Goal: Transaction & Acquisition: Book appointment/travel/reservation

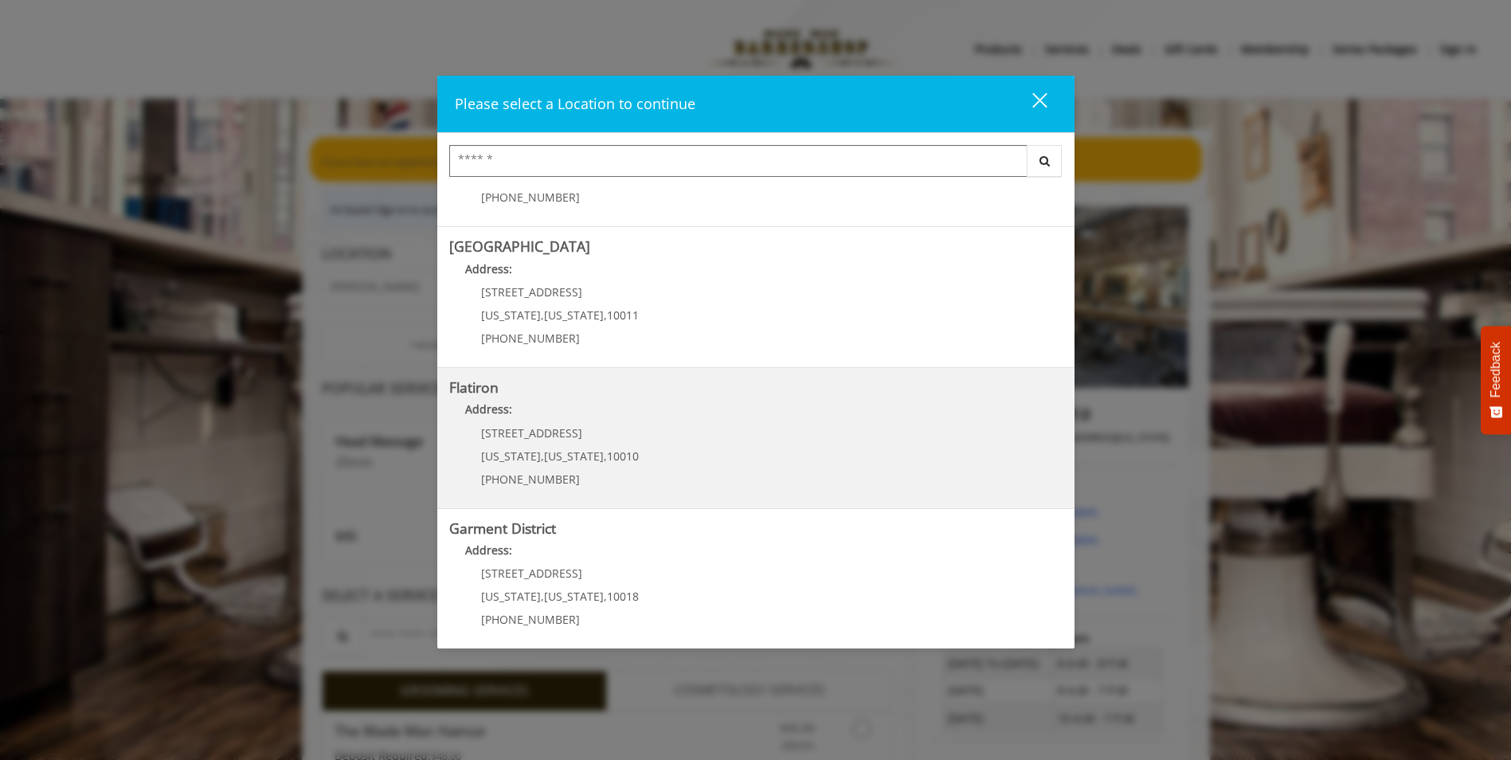
scroll to position [248, 0]
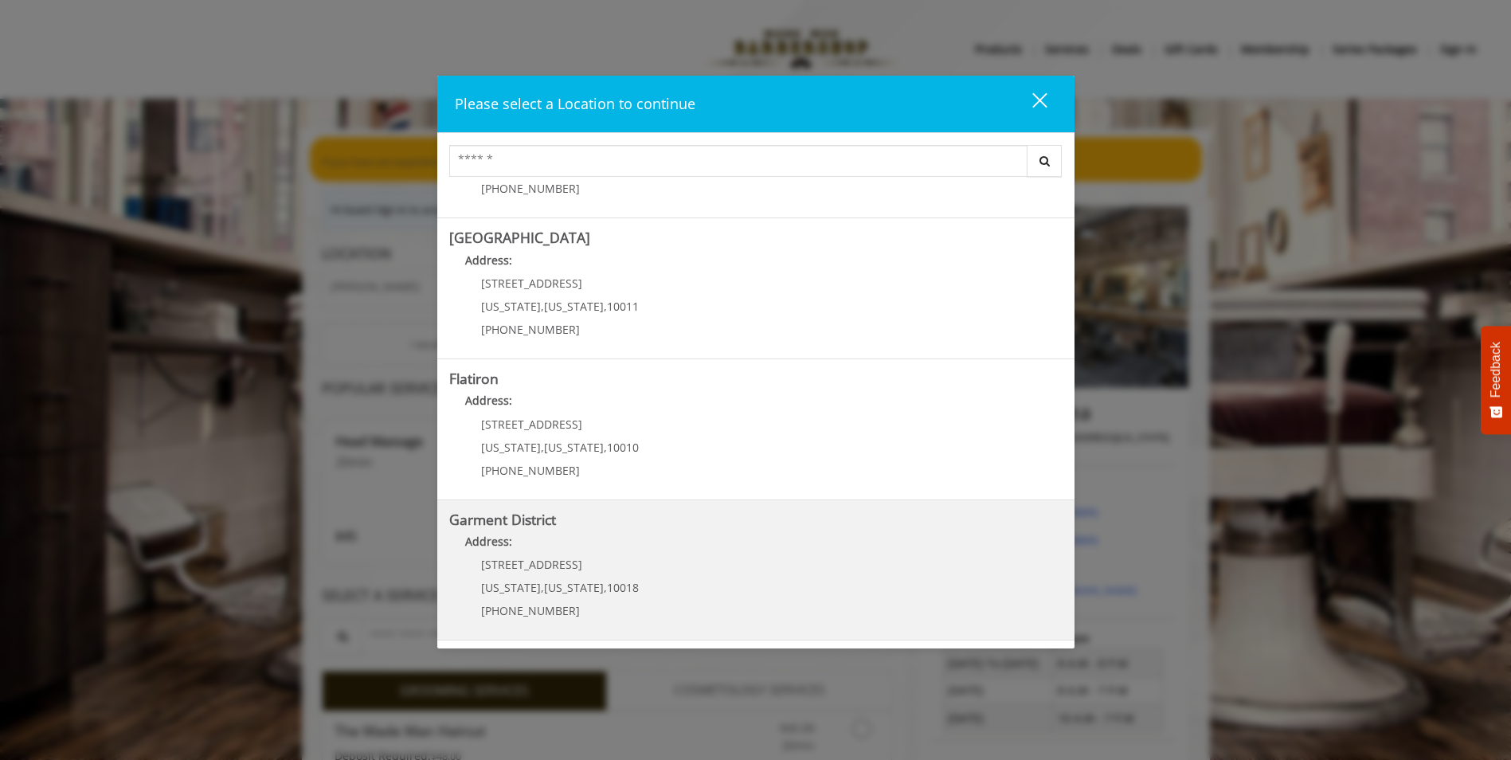
click at [538, 575] on div "[STREET_ADDRESS][US_STATE][US_STATE] (212) 997-4247" at bounding box center [548, 592] width 198 height 69
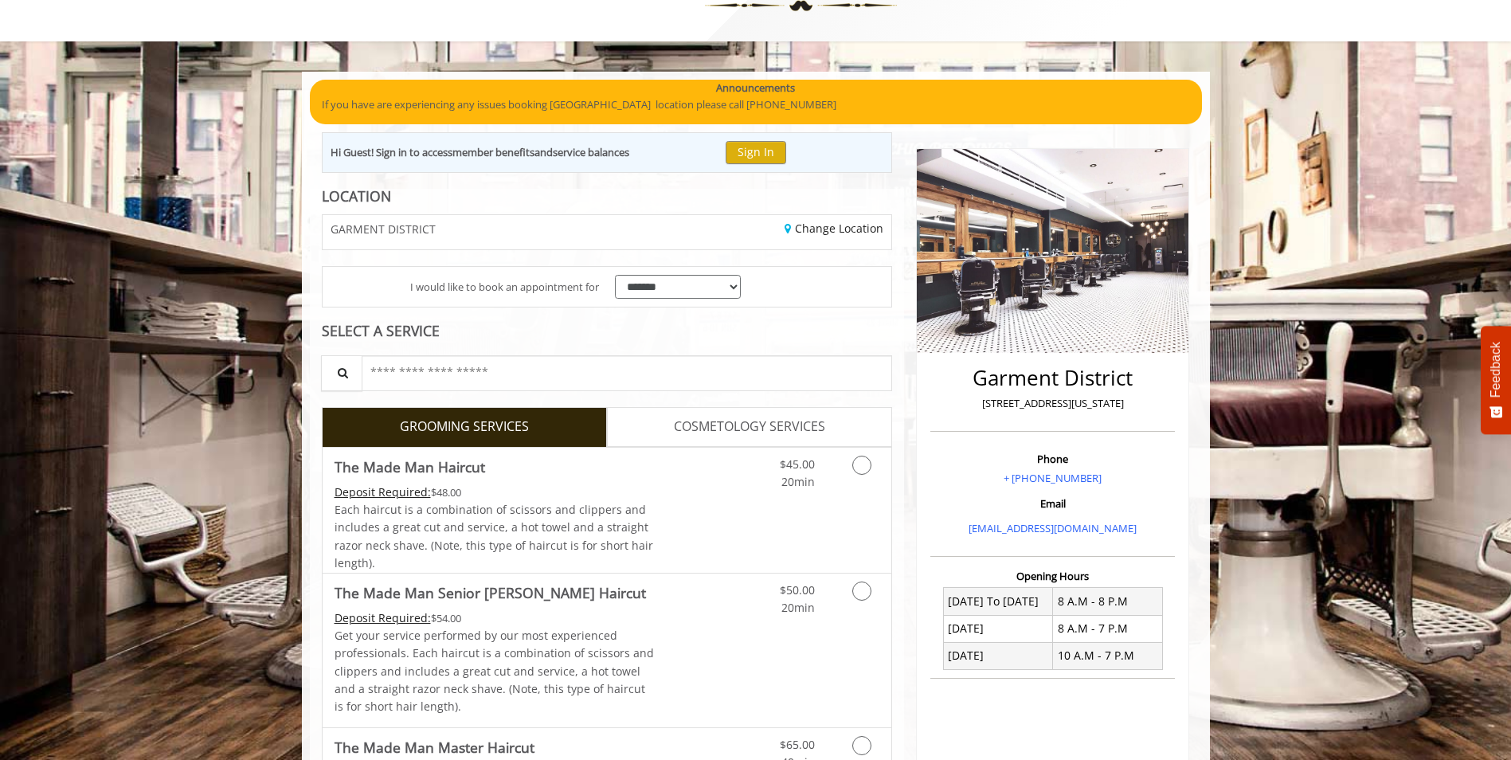
scroll to position [159, 0]
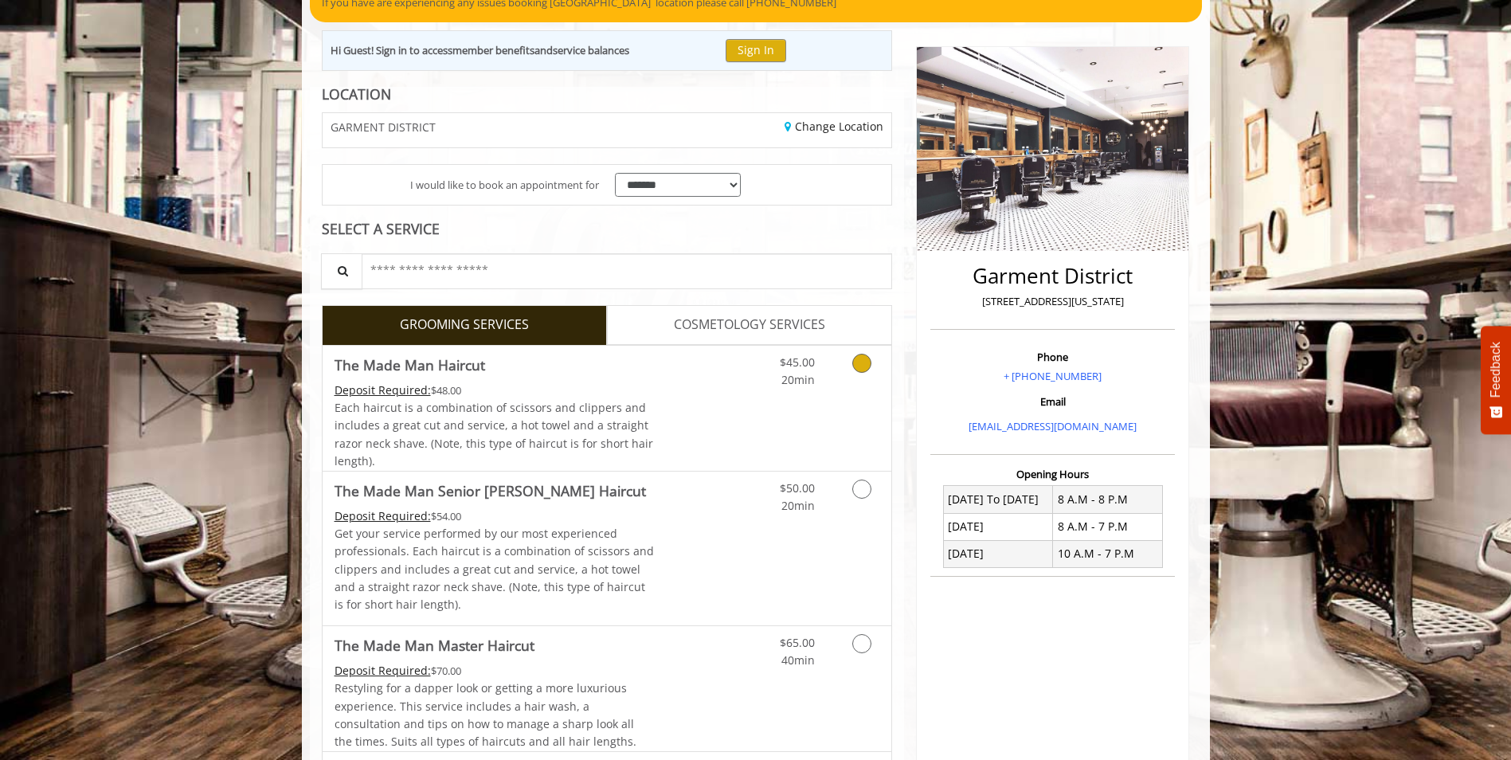
click at [864, 366] on icon "Grooming services" at bounding box center [861, 363] width 19 height 19
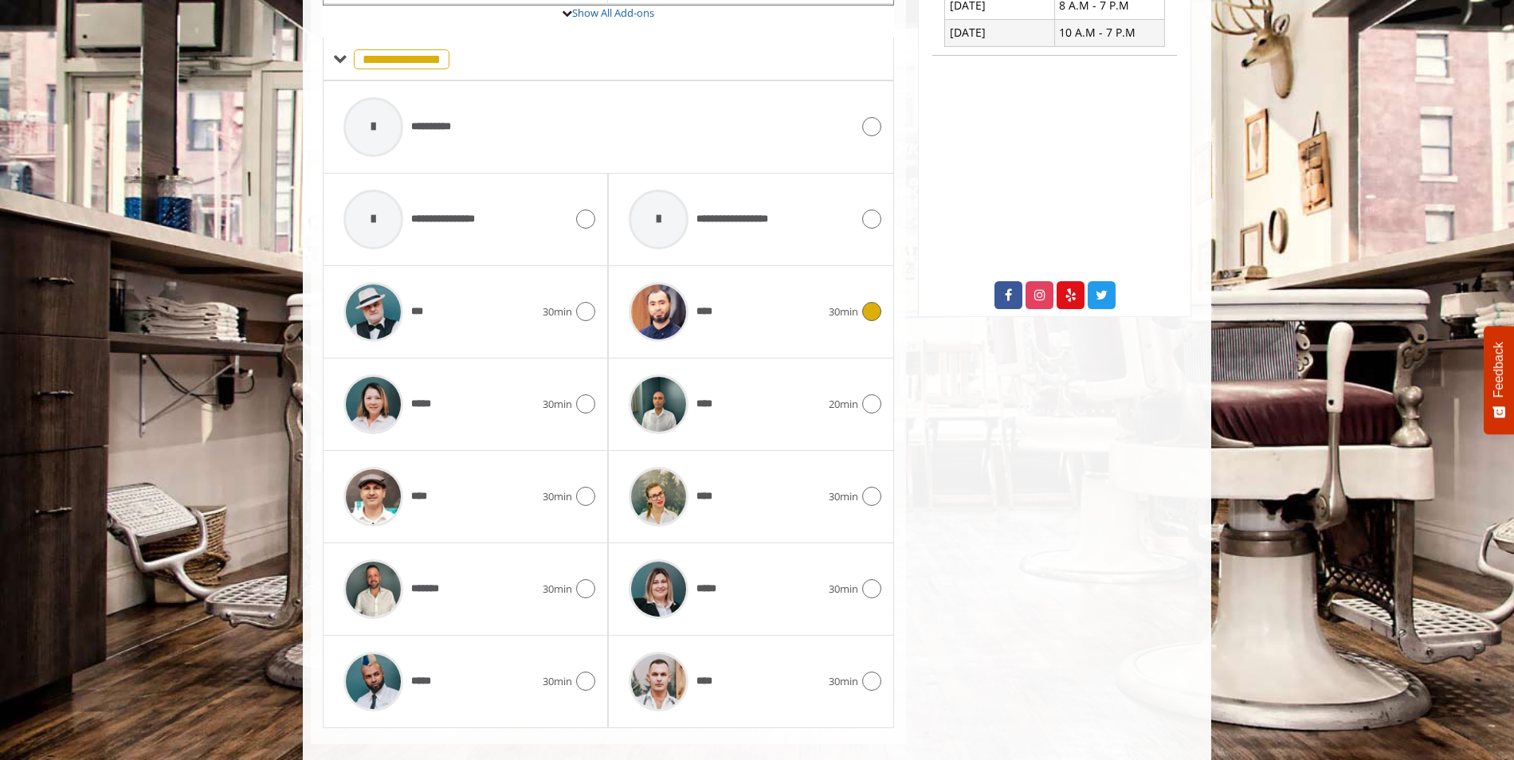
scroll to position [704, 0]
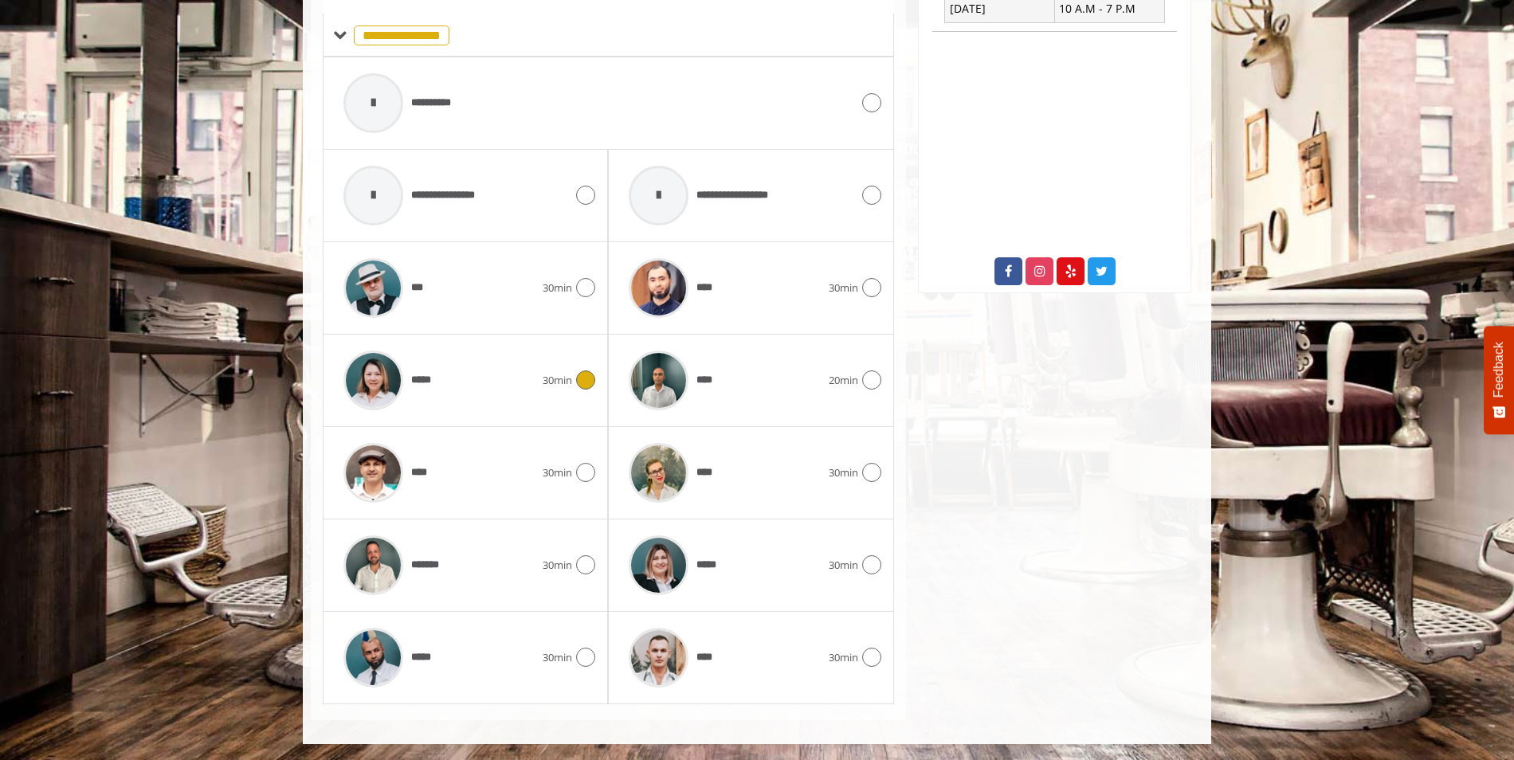
click at [588, 380] on icon at bounding box center [585, 379] width 19 height 19
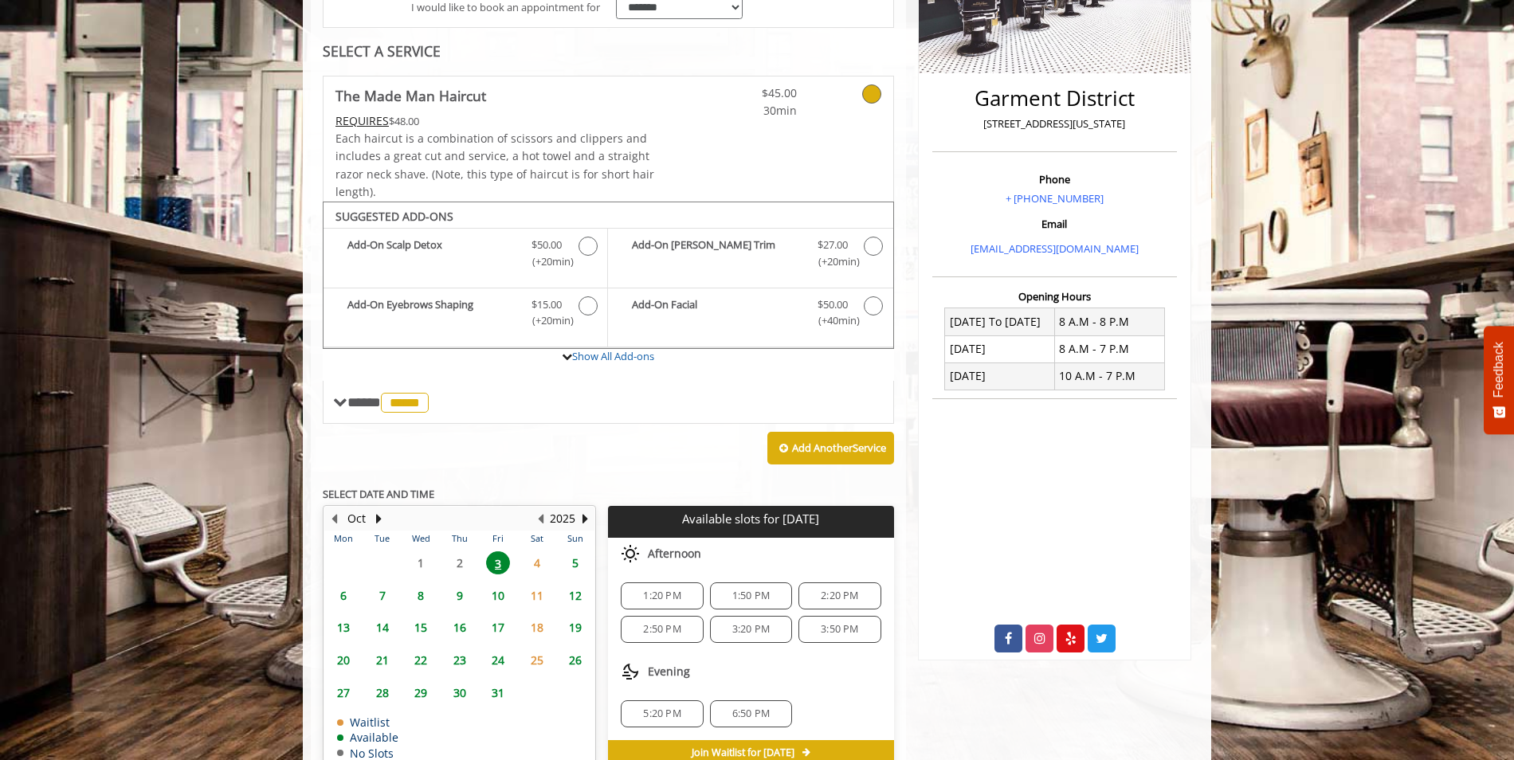
scroll to position [421, 0]
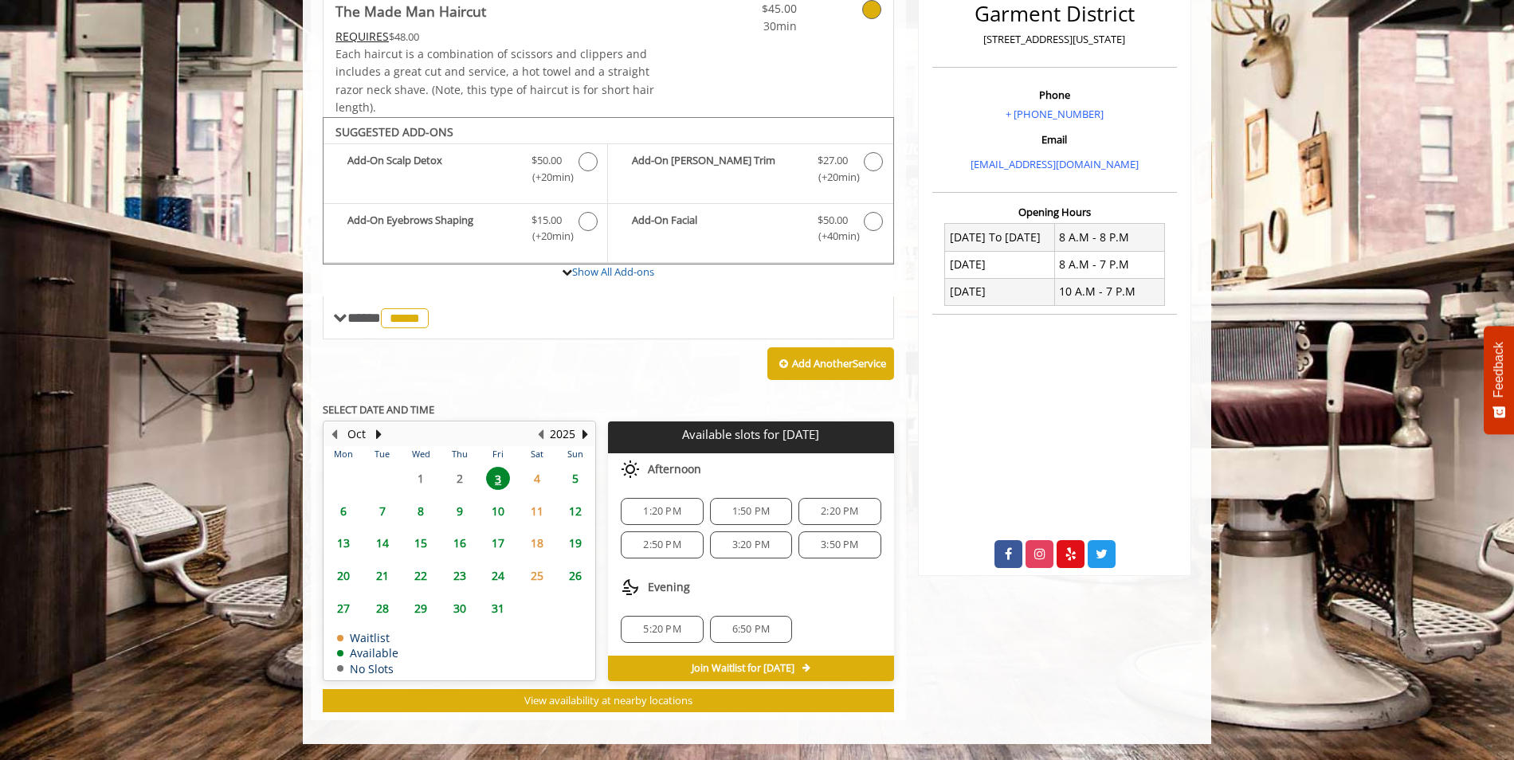
click at [656, 545] on span "2:50 PM" at bounding box center [661, 545] width 37 height 13
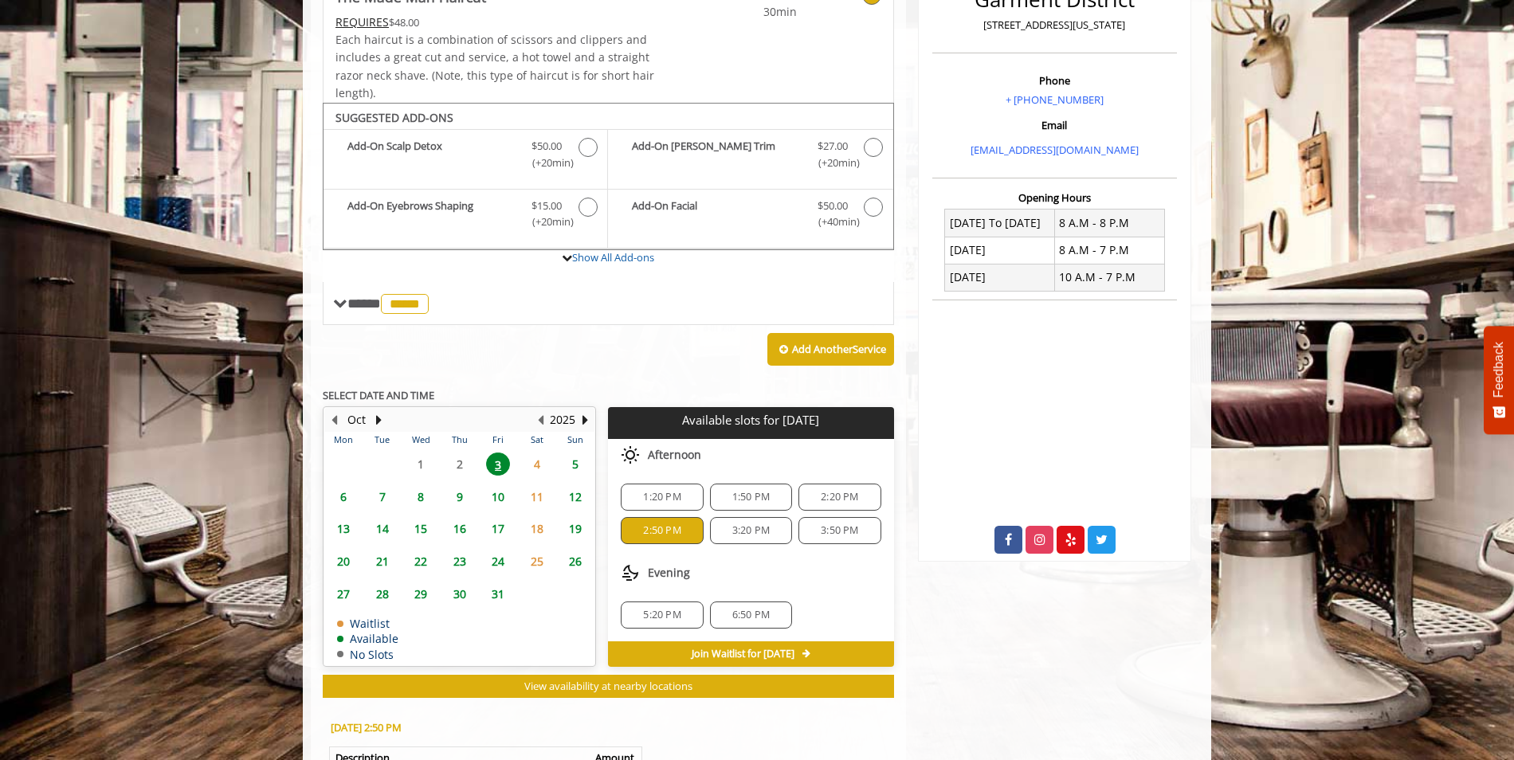
scroll to position [637, 0]
